Goal: Communication & Community: Answer question/provide support

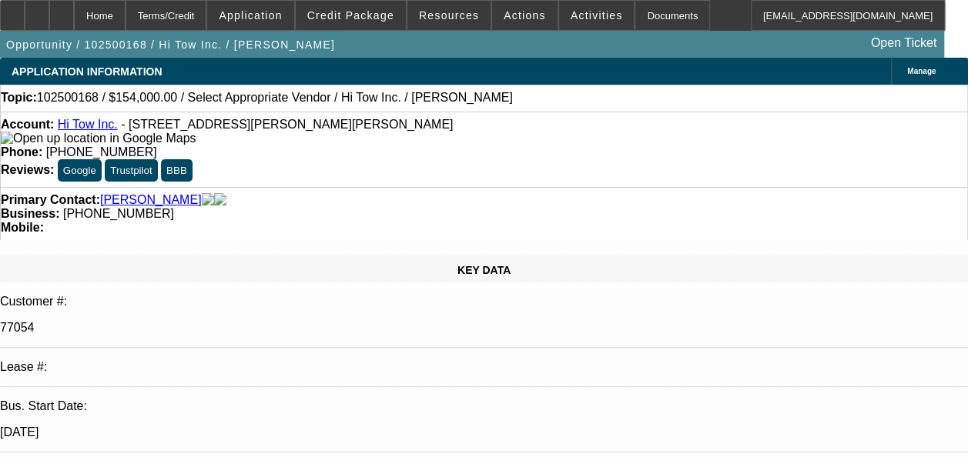
select select "0"
select select "2"
select select "0.1"
select select "1"
select select "2"
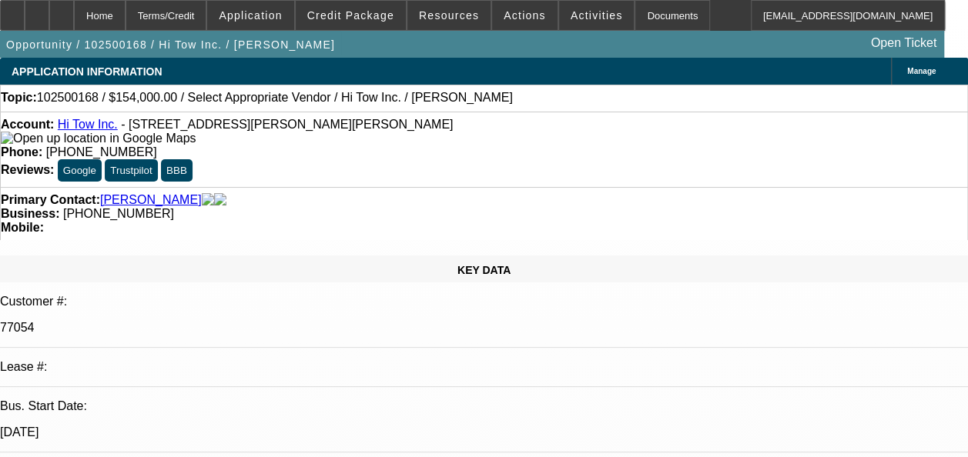
select select "4"
radio input "true"
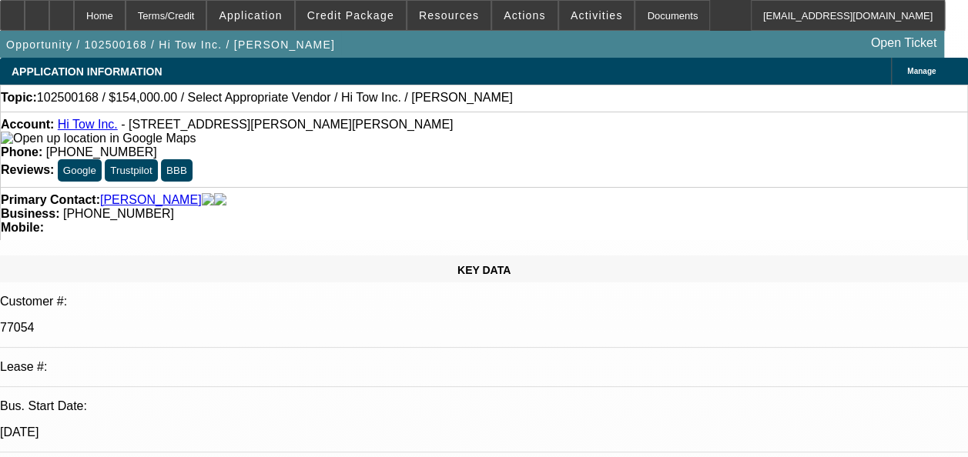
type textarea "p"
radio input "true"
type textarea "p"
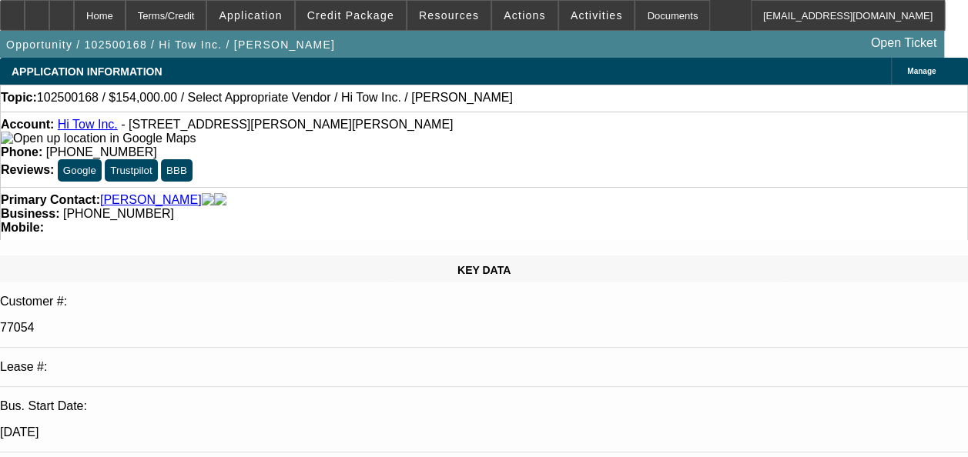
drag, startPoint x: 775, startPoint y: 288, endPoint x: 648, endPoint y: 244, distance: 134.4
type textarea "Payment history good overall/3 sold deals/GPS is active- in motion."
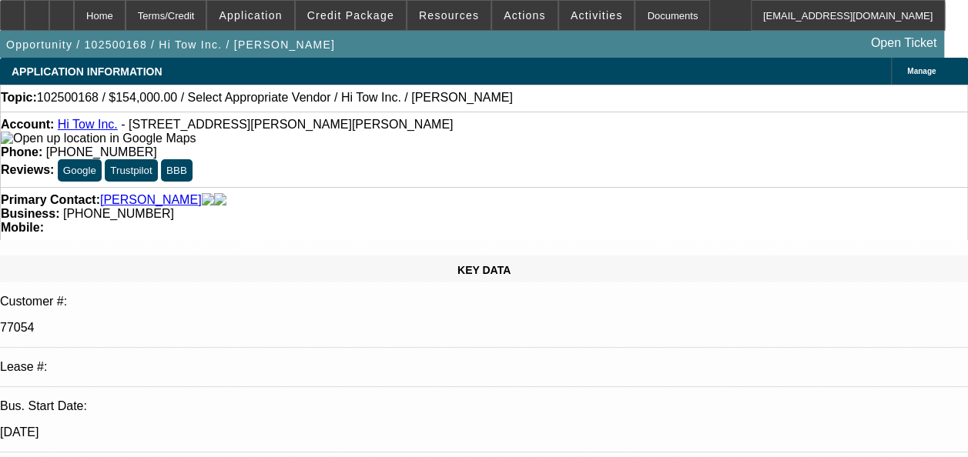
radio input "true"
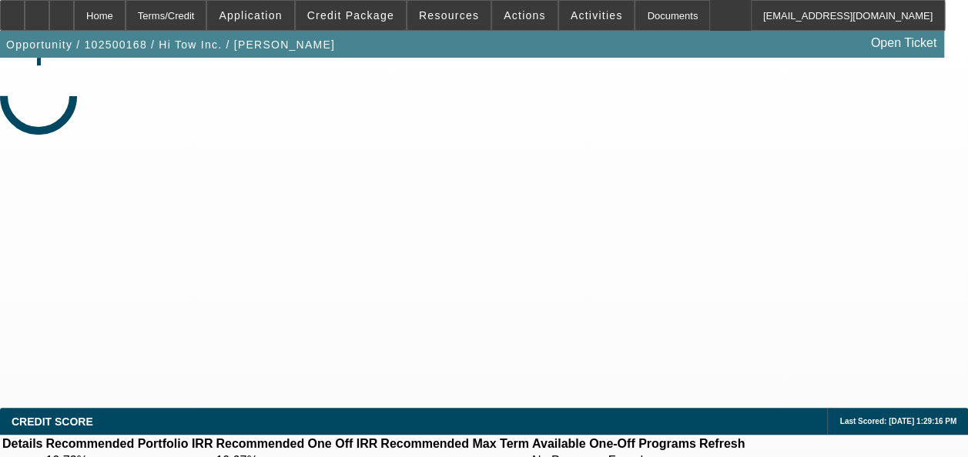
select select "0"
select select "2"
select select "0.1"
select select "1"
select select "2"
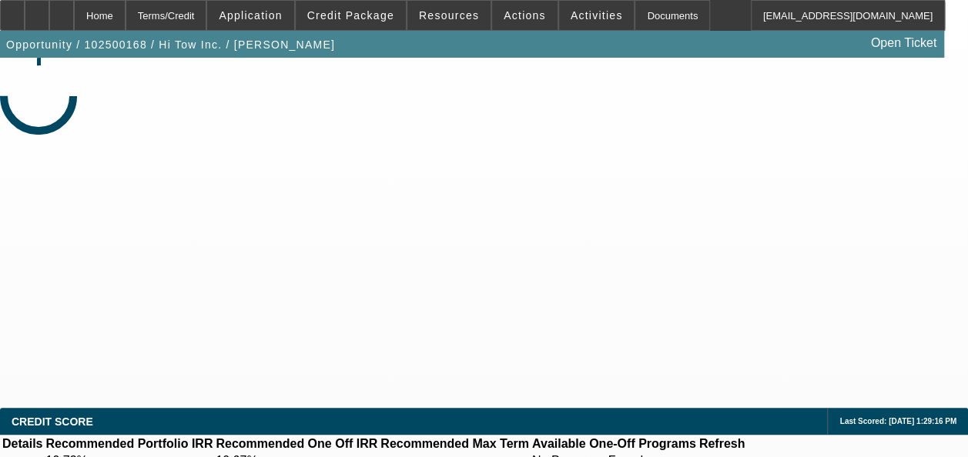
select select "4"
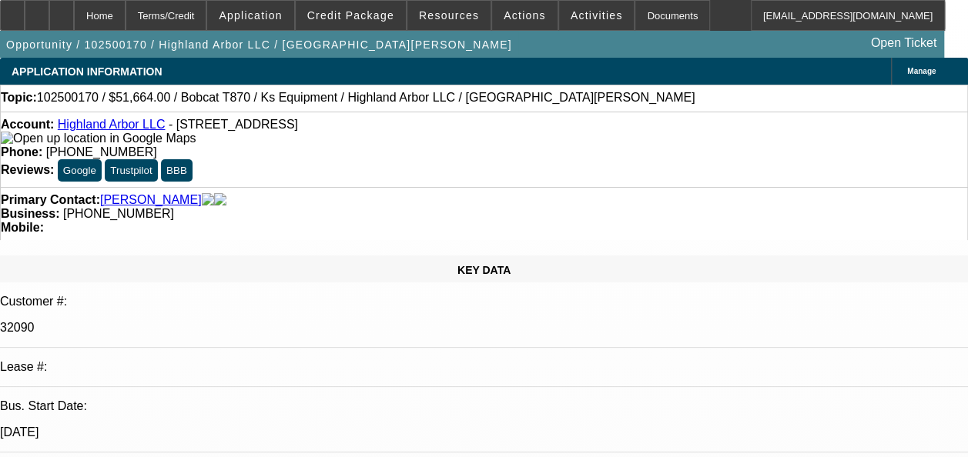
select select "0"
select select "2"
select select "0.1"
select select "1"
select select "2"
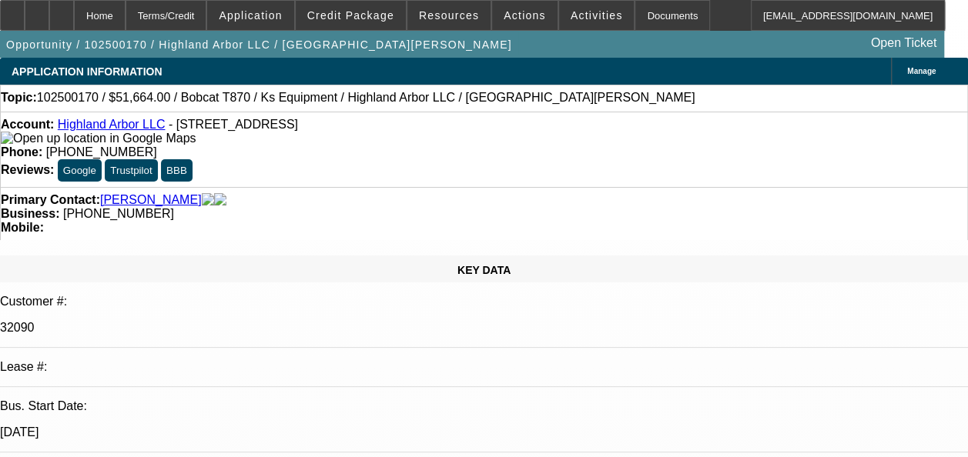
select select "4"
radio input "true"
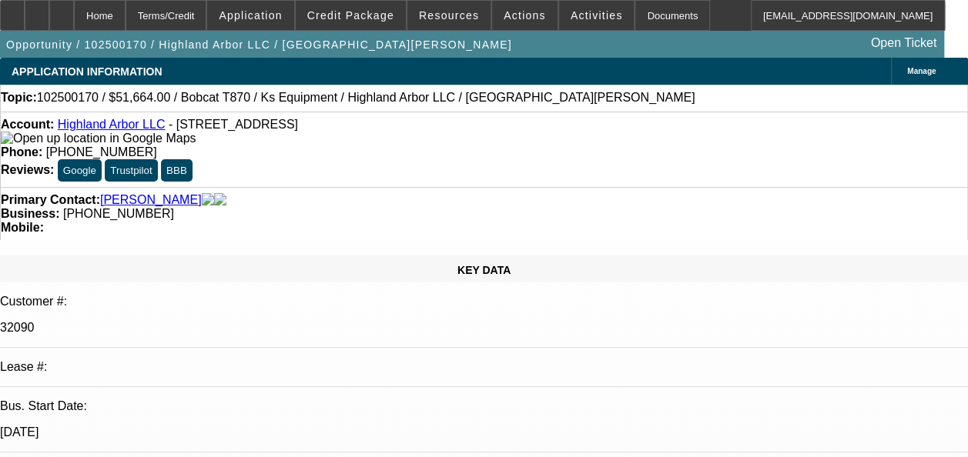
type textarea "Payment history good- on-time/ GPS is active on both the deals- overall positive"
drag, startPoint x: 809, startPoint y: 283, endPoint x: 678, endPoint y: 256, distance: 133.6
radio input "false"
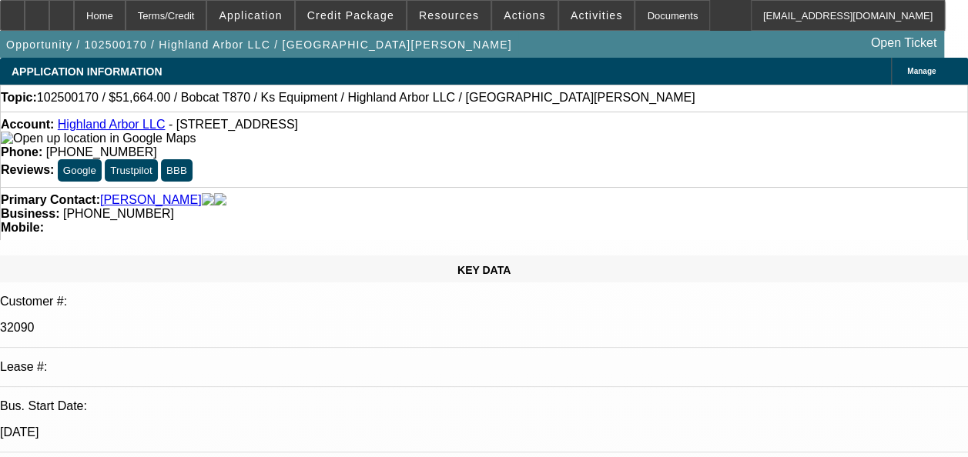
radio input "true"
select select "0"
select select "2"
select select "0.1"
select select "1"
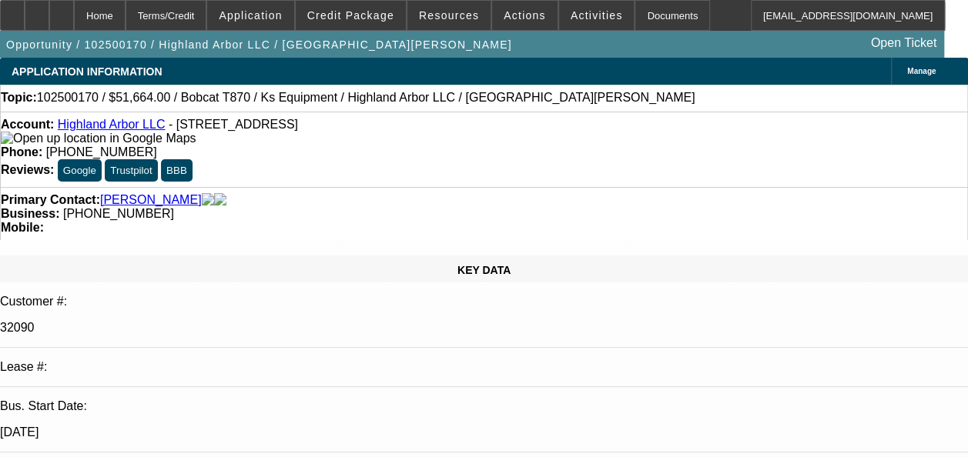
select select "2"
select select "4"
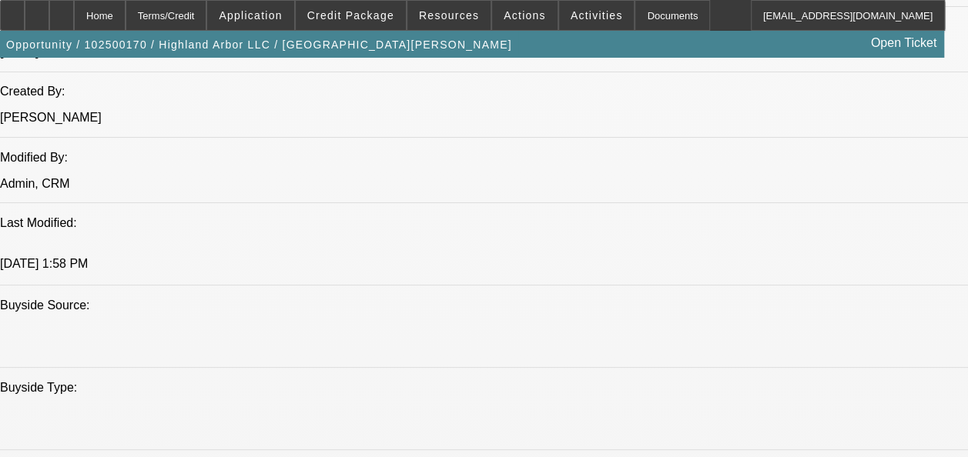
scroll to position [1301, 0]
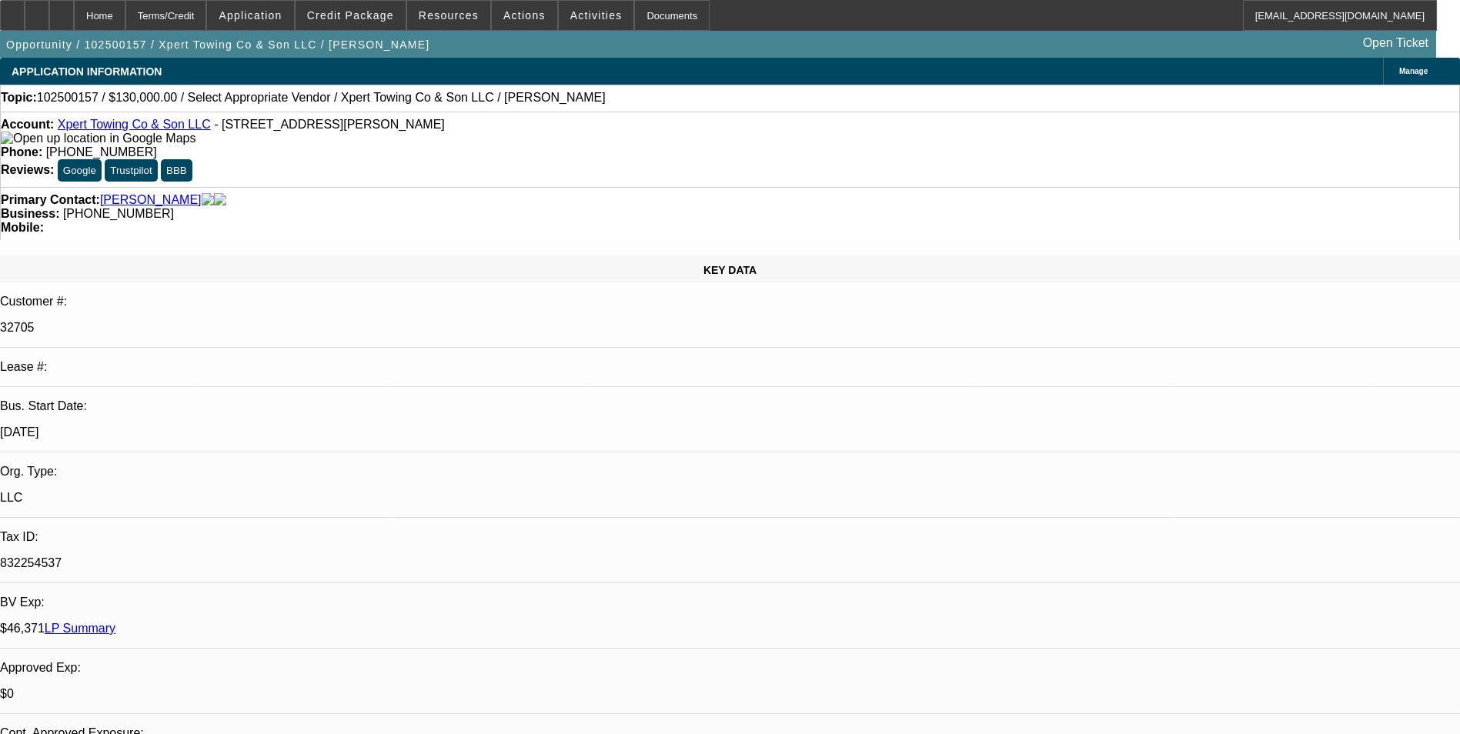
select select "0"
select select "2"
select select "0.1"
select select "1"
select select "2"
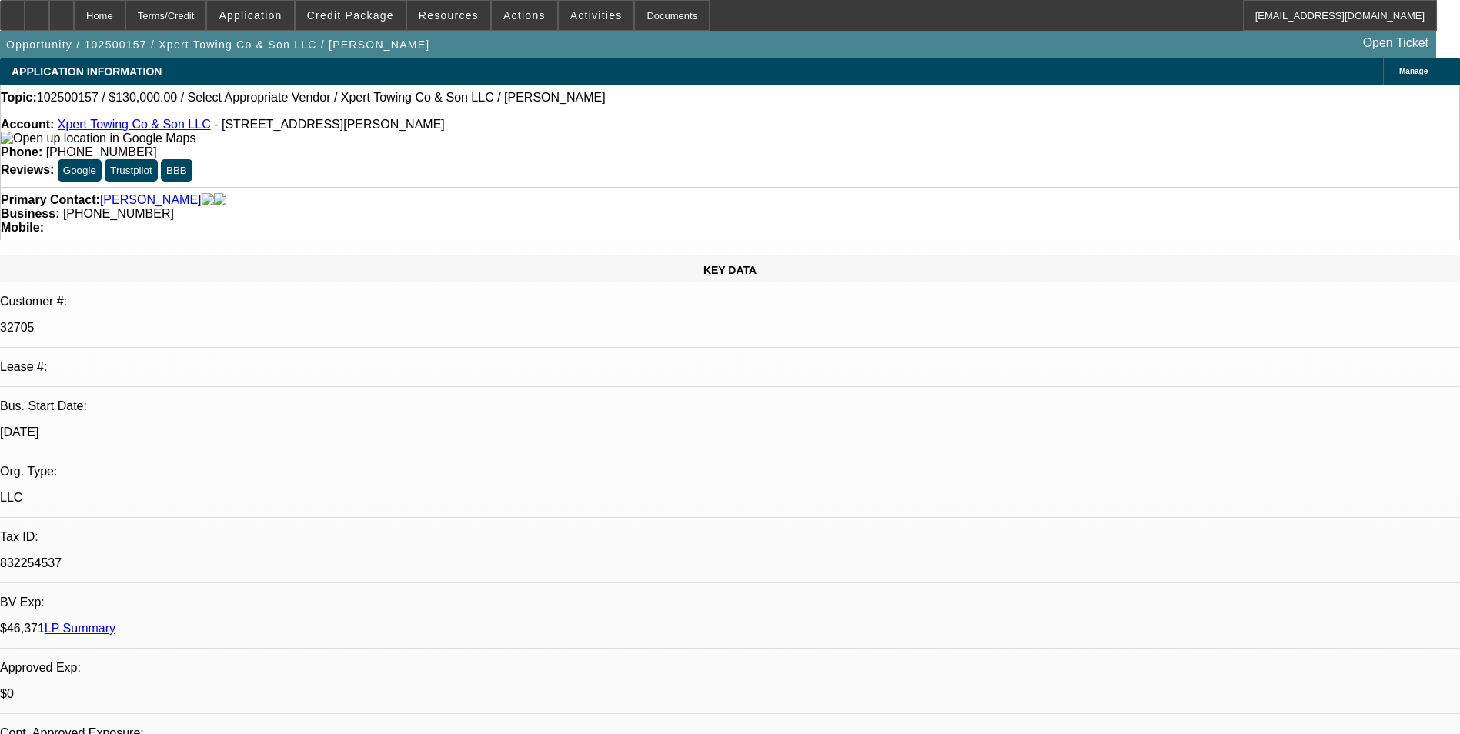
select select "4"
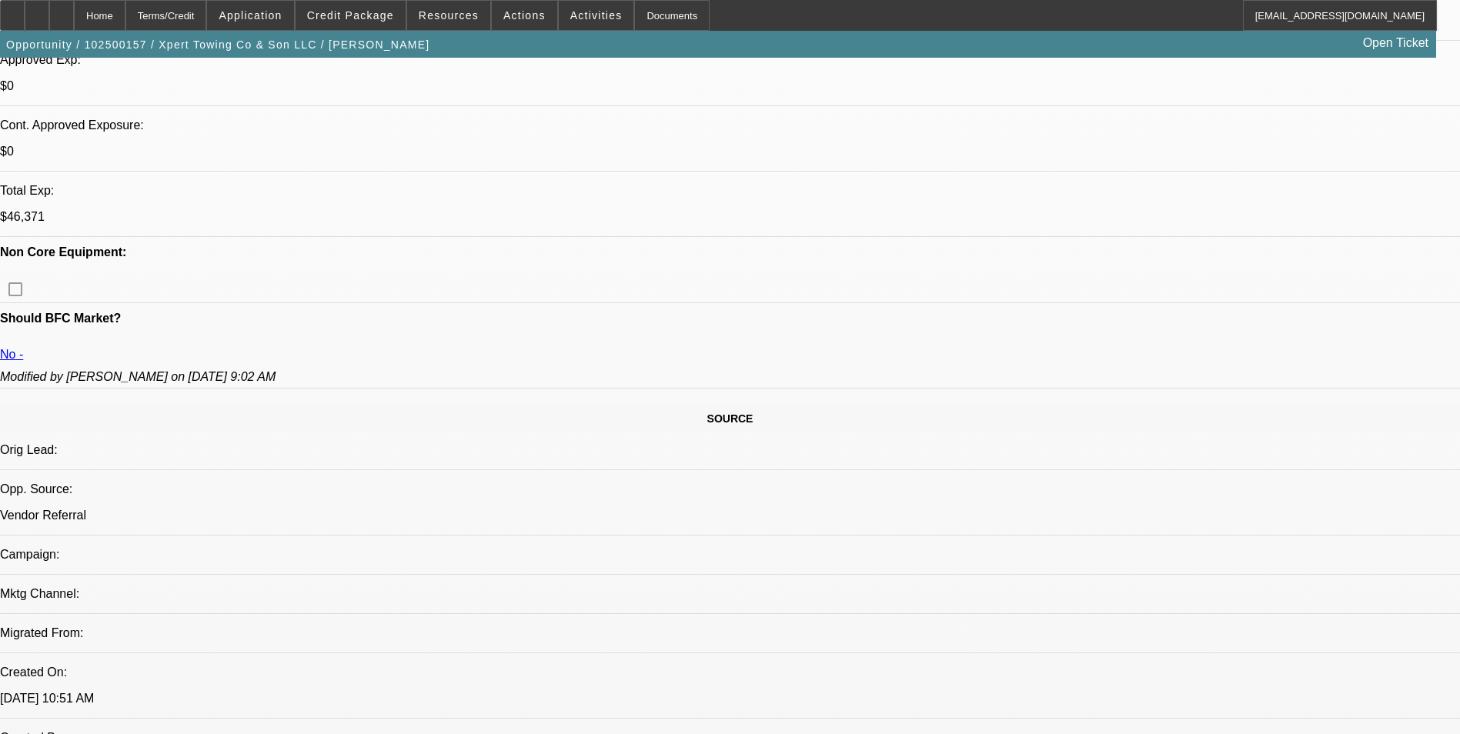
scroll to position [616, 0]
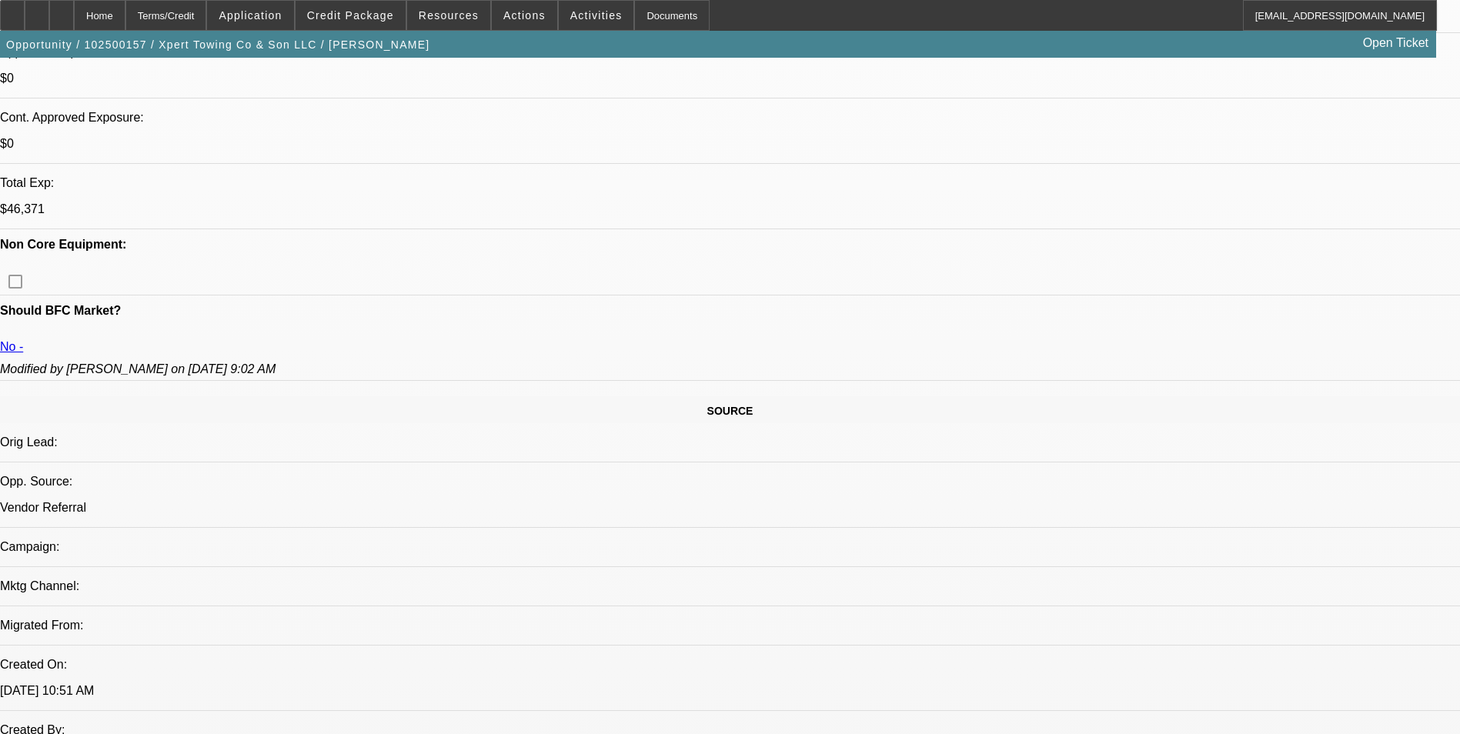
drag, startPoint x: 271, startPoint y: 501, endPoint x: 341, endPoint y: 514, distance: 71.3
drag, startPoint x: 341, startPoint y: 514, endPoint x: 333, endPoint y: 517, distance: 8.0
drag, startPoint x: 266, startPoint y: 499, endPoint x: 554, endPoint y: 532, distance: 289.8
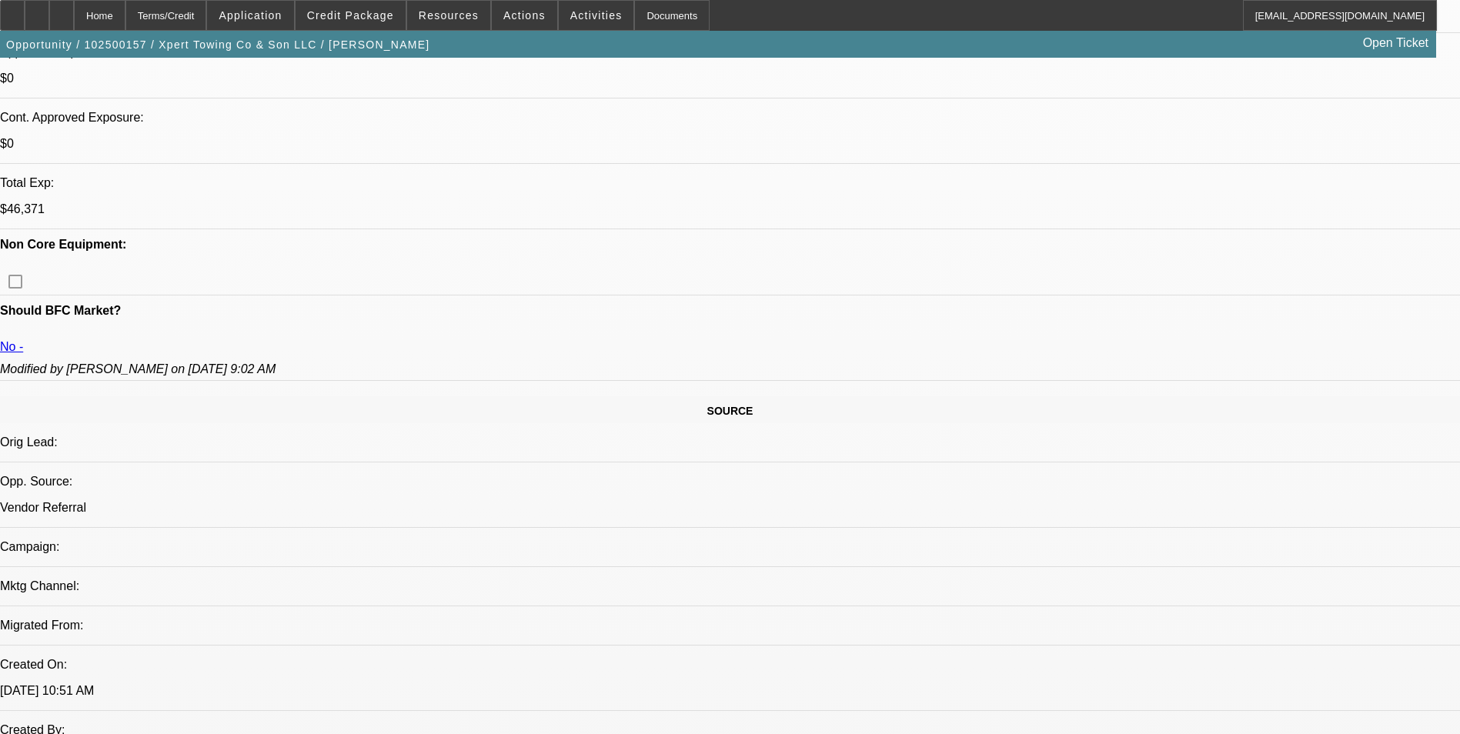
drag, startPoint x: 554, startPoint y: 532, endPoint x: 542, endPoint y: 525, distance: 14.1
copy span "The account is currently in default—no insurance coverage has been in place sin…"
